Goal: Information Seeking & Learning: Learn about a topic

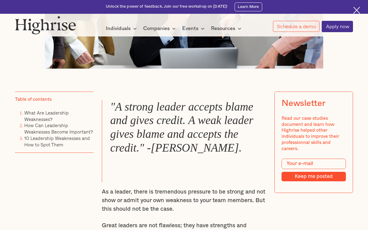
scroll to position [291, 0]
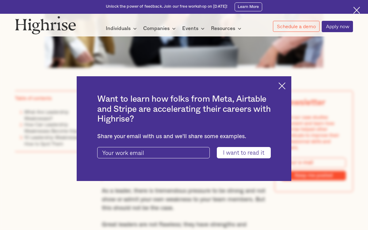
click at [281, 88] on img at bounding box center [281, 85] width 7 height 7
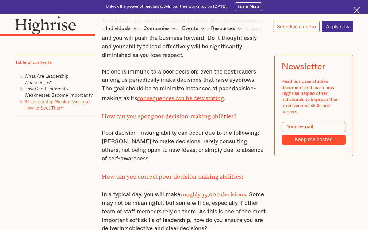
scroll to position [1798, 0]
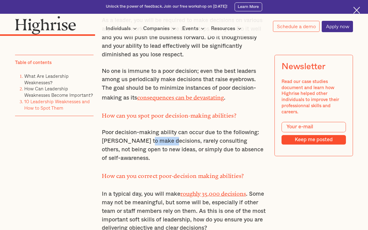
drag, startPoint x: 143, startPoint y: 107, endPoint x: 165, endPoint y: 108, distance: 21.5
click at [165, 128] on p "Poor decision-making ability can occur due to the following: [PERSON_NAME] to m…" at bounding box center [184, 145] width 164 height 34
drag, startPoint x: 143, startPoint y: 106, endPoint x: 170, endPoint y: 106, distance: 27.3
click at [170, 128] on p "Poor decision-making ability can occur due to the following: [PERSON_NAME] to m…" at bounding box center [184, 145] width 164 height 34
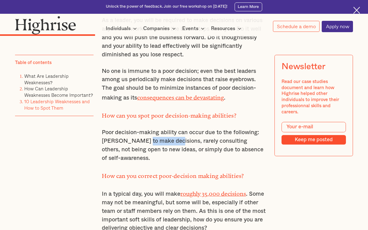
click at [170, 128] on p "Poor decision-making ability can occur due to the following: [PERSON_NAME] to m…" at bounding box center [184, 145] width 164 height 34
drag, startPoint x: 165, startPoint y: 104, endPoint x: 188, endPoint y: 104, distance: 23.3
click at [188, 128] on p "Poor decision-making ability can occur due to the following: [PERSON_NAME] to m…" at bounding box center [184, 145] width 164 height 34
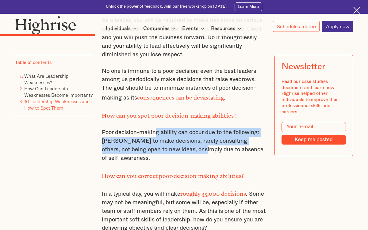
drag, startPoint x: 157, startPoint y: 101, endPoint x: 178, endPoint y: 115, distance: 25.4
click at [178, 128] on p "Poor decision-making ability can occur due to the following: [PERSON_NAME] to m…" at bounding box center [184, 145] width 164 height 34
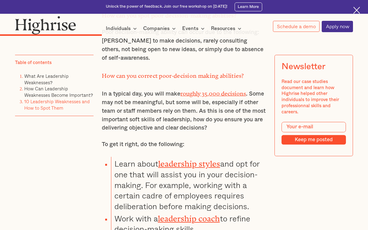
scroll to position [1897, 0]
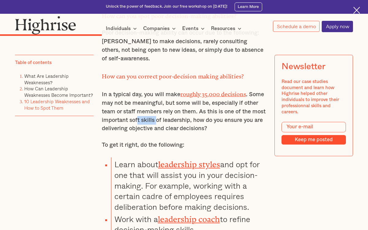
drag, startPoint x: 137, startPoint y: 82, endPoint x: 157, endPoint y: 86, distance: 20.6
click at [157, 89] on p "In a typical day, you will make roughly 35,000 decisions . Some may not be mean…" at bounding box center [184, 111] width 164 height 44
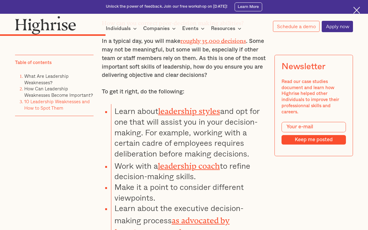
scroll to position [1954, 0]
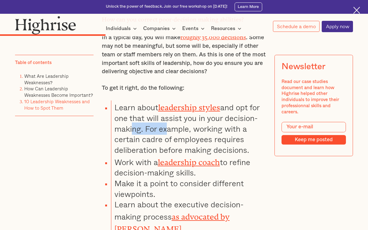
drag, startPoint x: 128, startPoint y: 88, endPoint x: 165, endPoint y: 95, distance: 37.1
click at [165, 101] on li "Learn about leadership styles and opt for one that will assist you in your deci…" at bounding box center [188, 128] width 155 height 55
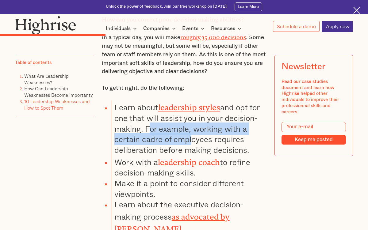
drag, startPoint x: 147, startPoint y: 93, endPoint x: 190, endPoint y: 100, distance: 43.7
click at [190, 101] on li "Learn about leadership styles and opt for one that will assist you in your deci…" at bounding box center [188, 128] width 155 height 55
drag, startPoint x: 162, startPoint y: 94, endPoint x: 206, endPoint y: 101, distance: 43.7
click at [206, 101] on li "Learn about leadership styles and opt for one that will assist you in your deci…" at bounding box center [188, 128] width 155 height 55
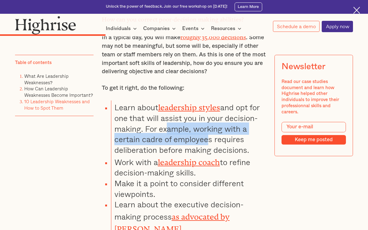
click at [206, 101] on li "Learn about leadership styles and opt for one that will assist you in your deci…" at bounding box center [188, 128] width 155 height 55
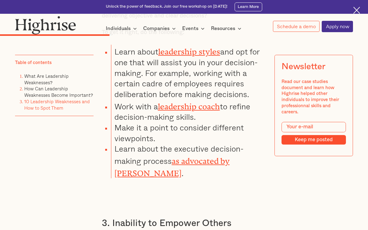
scroll to position [2015, 0]
